Goal: Task Accomplishment & Management: Manage account settings

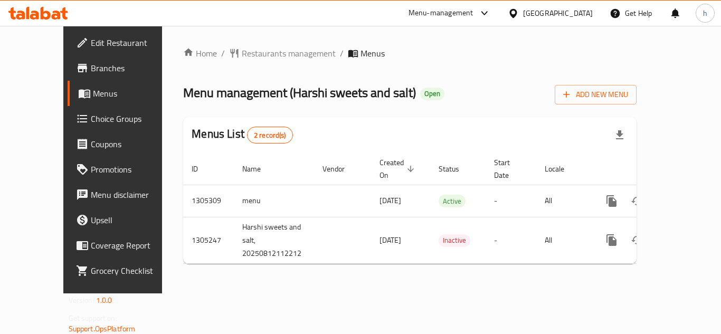
click at [91, 123] on span "Choice Groups" at bounding box center [133, 118] width 84 height 13
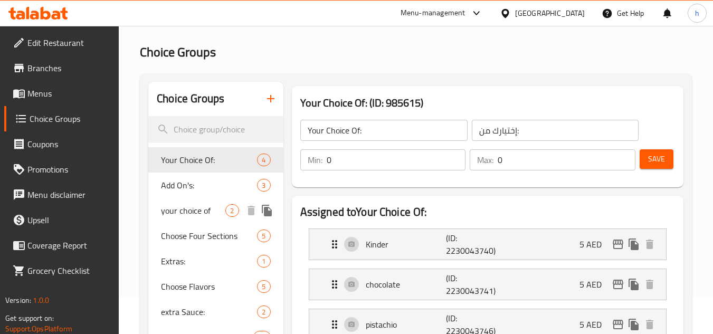
scroll to position [158, 0]
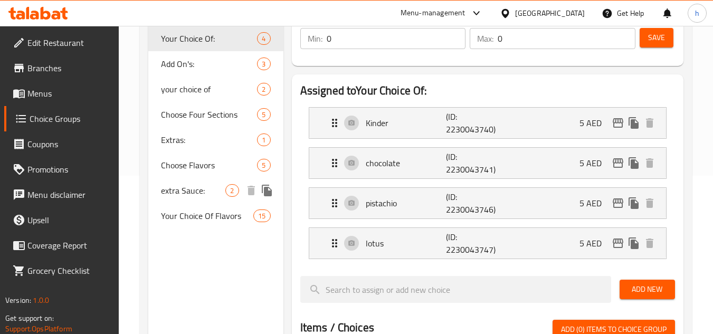
click at [193, 197] on span "extra Sauce:" at bounding box center [193, 190] width 64 height 13
type input "extra Sauce:"
type input "اضافة صوص:"
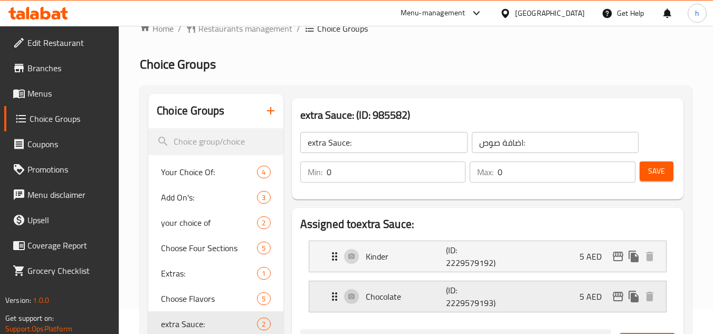
scroll to position [0, 0]
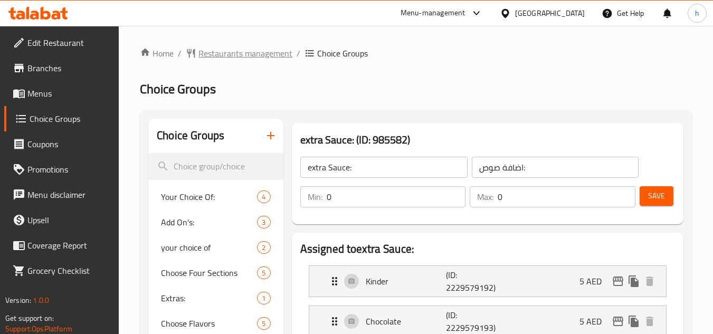
click at [251, 52] on span "Restaurants management" at bounding box center [246, 53] width 94 height 13
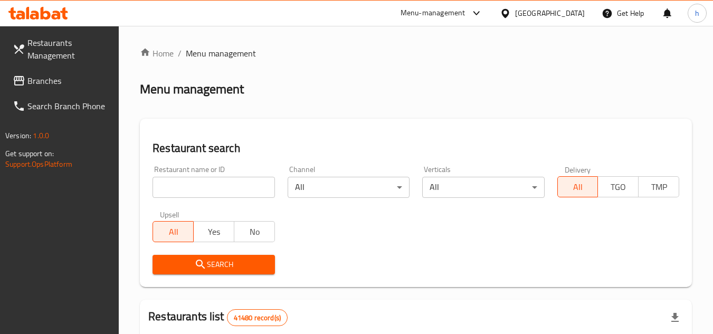
click at [564, 6] on div "[GEOGRAPHIC_DATA]" at bounding box center [543, 13] width 102 height 25
click at [562, 9] on div "[GEOGRAPHIC_DATA]" at bounding box center [550, 13] width 70 height 12
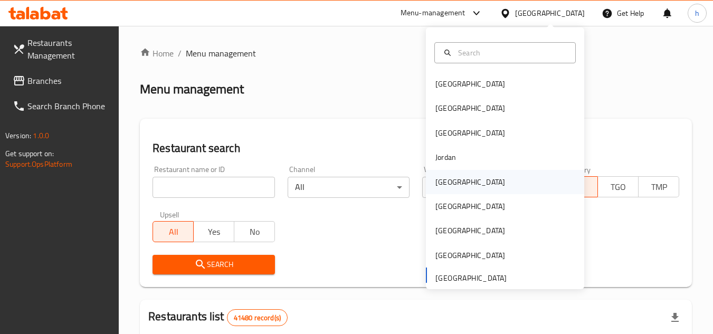
click at [446, 180] on div "[GEOGRAPHIC_DATA]" at bounding box center [471, 182] width 70 height 12
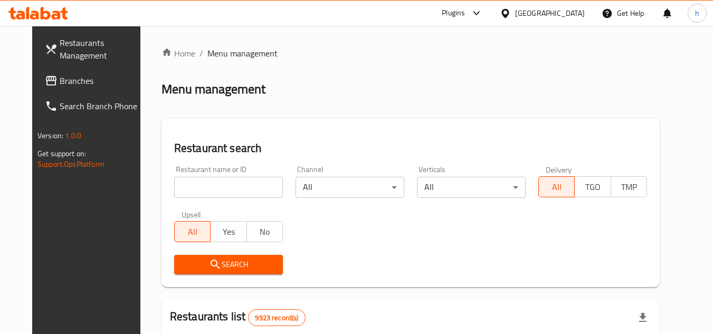
click at [89, 89] on link "Branches" at bounding box center [93, 80] width 115 height 25
